Goal: Information Seeking & Learning: Learn about a topic

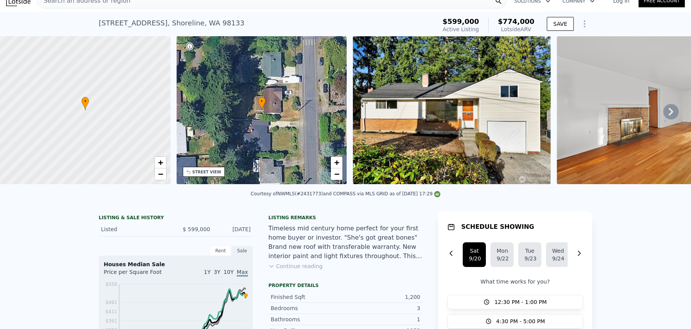
scroll to position [10, 0]
click at [101, 22] on div "[STREET_ADDRESS]" at bounding box center [172, 22] width 146 height 11
drag, startPoint x: 100, startPoint y: 23, endPoint x: 211, endPoint y: 24, distance: 111.1
click at [211, 24] on div "[STREET_ADDRESS]" at bounding box center [172, 22] width 146 height 11
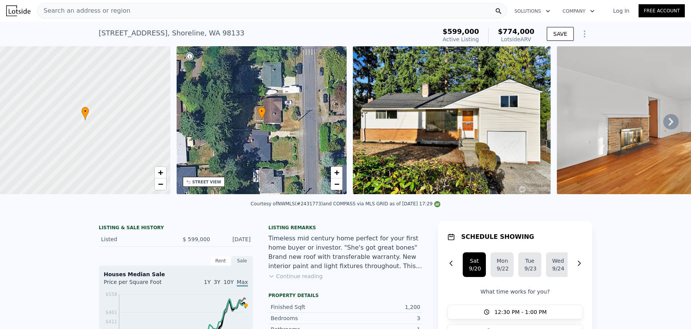
click at [95, 12] on span "Search an address or region" at bounding box center [83, 10] width 93 height 9
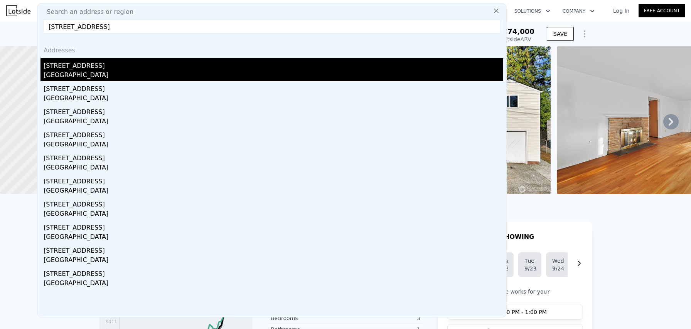
type input "[STREET_ADDRESS]"
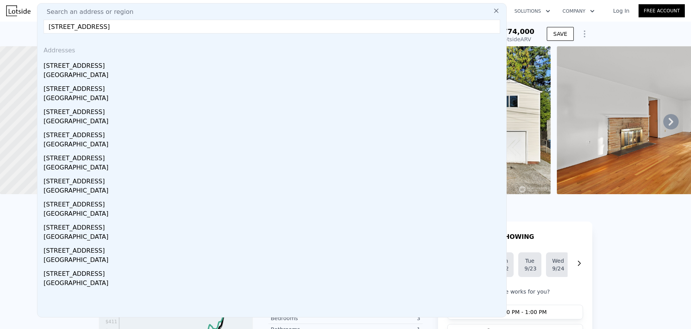
click at [65, 69] on div "[STREET_ADDRESS]" at bounding box center [274, 64] width 460 height 12
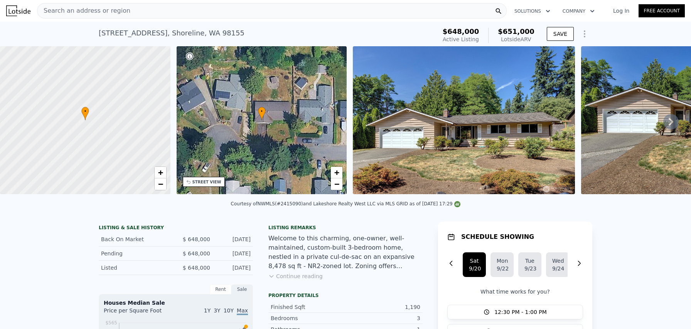
click at [125, 11] on div "Search an address or region" at bounding box center [272, 10] width 470 height 15
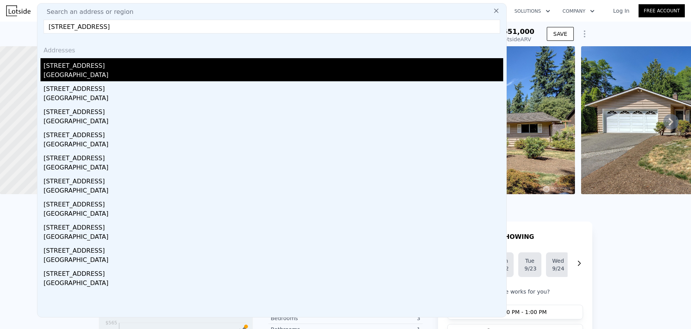
type input "[STREET_ADDRESS]"
click at [76, 71] on div "[GEOGRAPHIC_DATA]" at bounding box center [274, 76] width 460 height 11
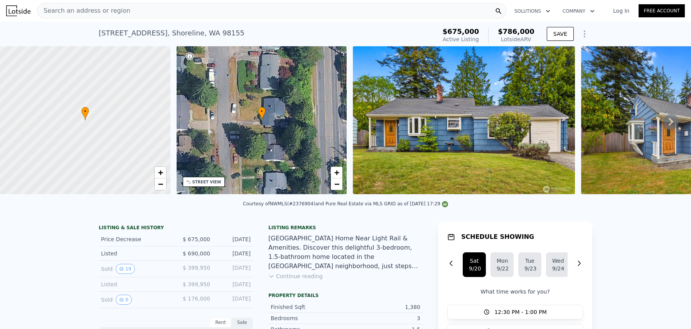
click at [484, 145] on img at bounding box center [464, 120] width 222 height 148
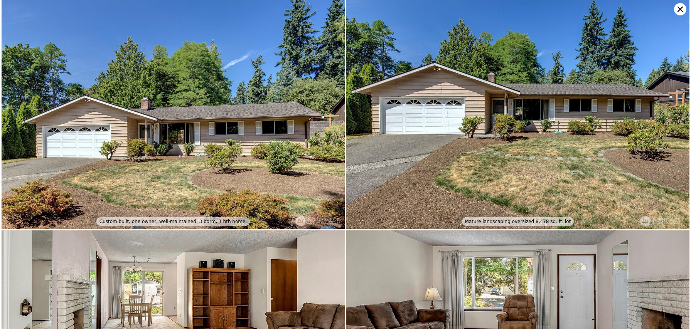
type input "2"
type input "0.75"
type input "1.75"
type input "890"
type input "1552"
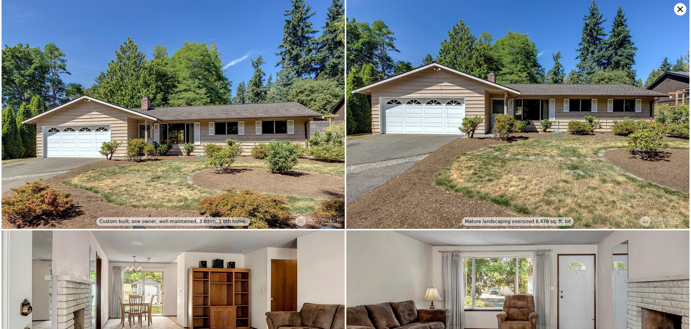
type input "6257"
type input "9058"
type input "$ 651,000"
type input "5"
type input "-$ 84,718"
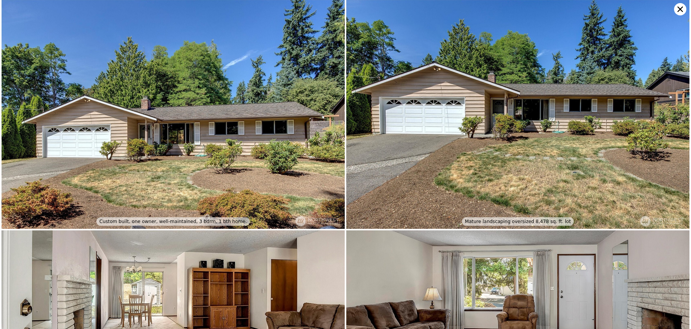
type input "2"
type input "880"
type input "1570"
type input "4950"
type input "10551"
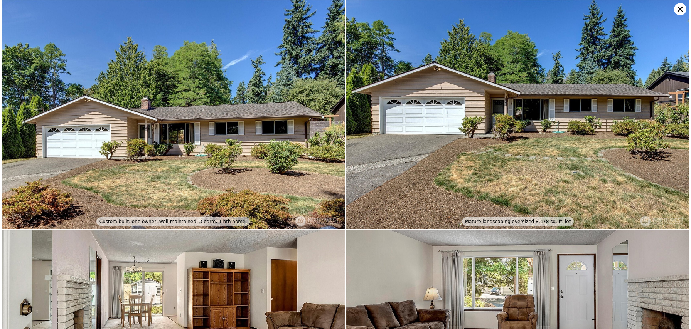
type input "$ 774,000"
type input "6"
type input "$ 75,044"
checkbox input "true"
